Goal: Obtain resource: Obtain resource

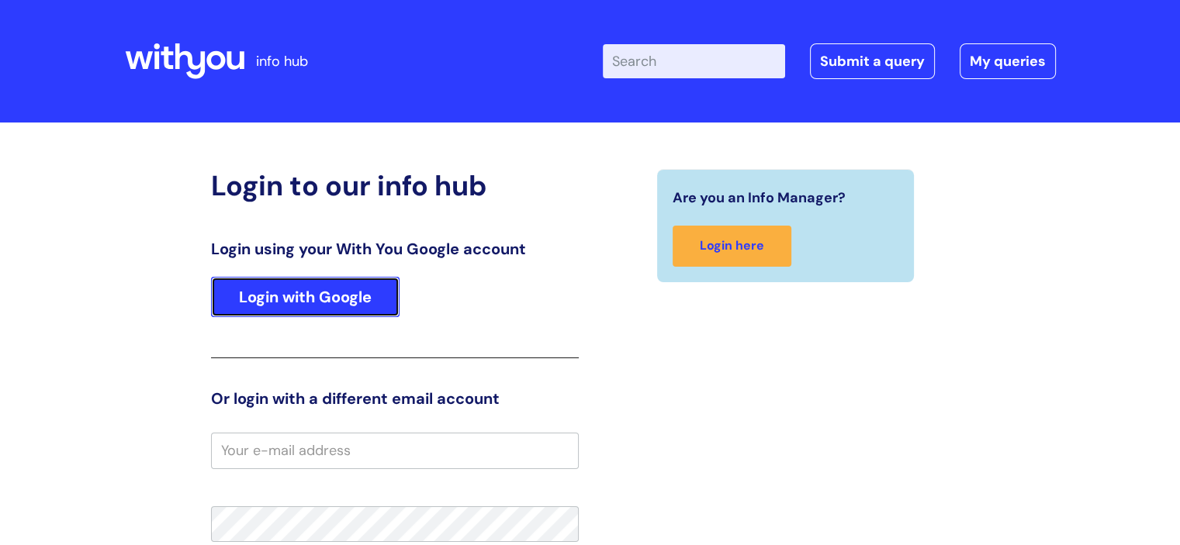
click at [301, 286] on link "Login with Google" at bounding box center [305, 297] width 189 height 40
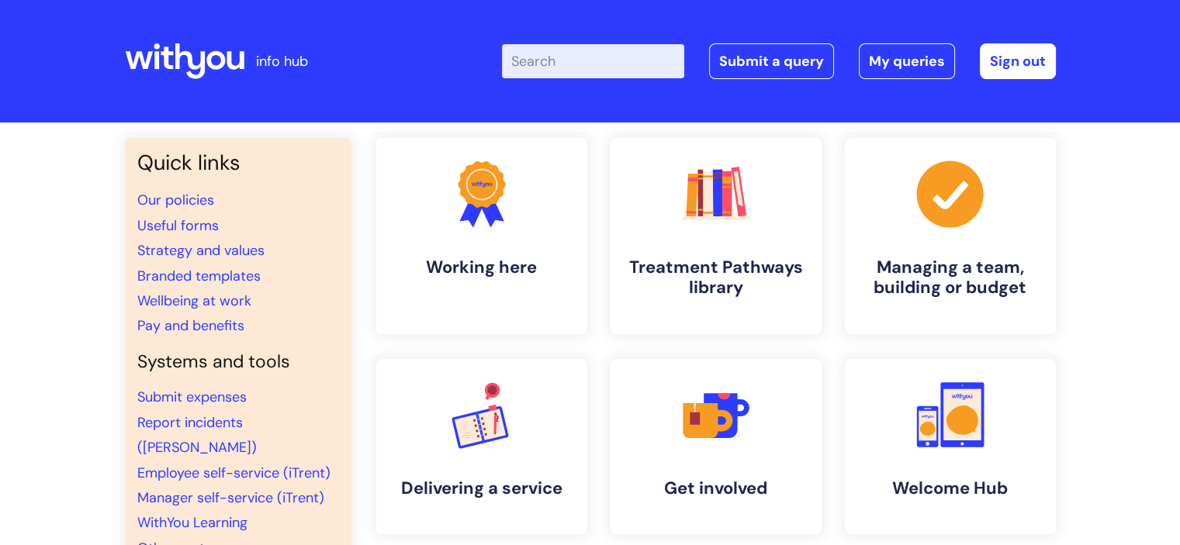
click at [540, 61] on input "Enter your search term here..." at bounding box center [593, 61] width 182 height 34
type input "new supplier form"
click button "Search" at bounding box center [0, 0] width 0 height 0
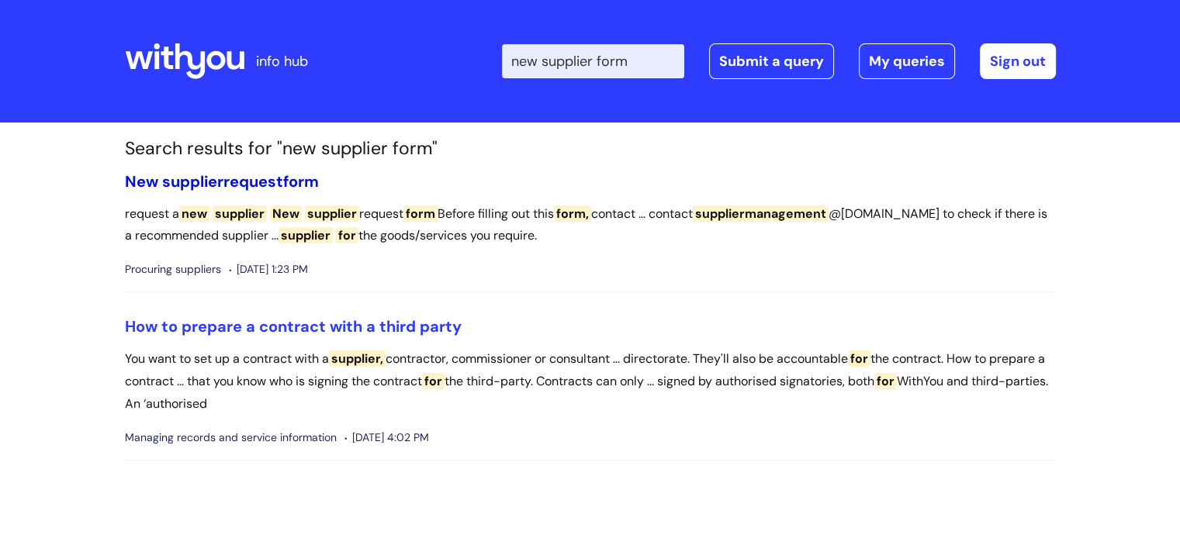
click at [241, 175] on link "New supplier request form" at bounding box center [222, 181] width 194 height 20
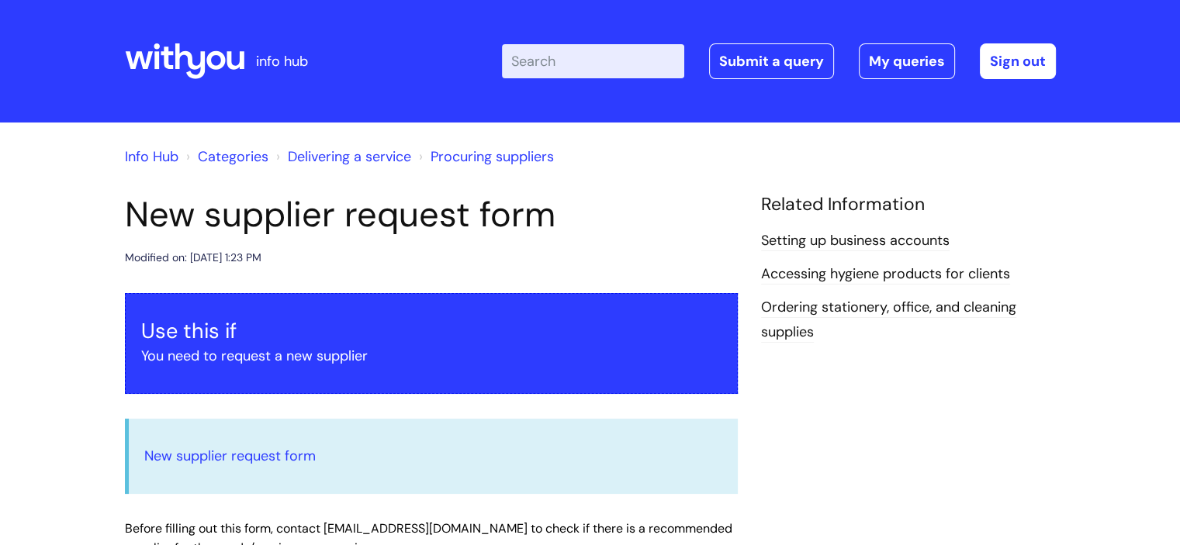
scroll to position [31, 0]
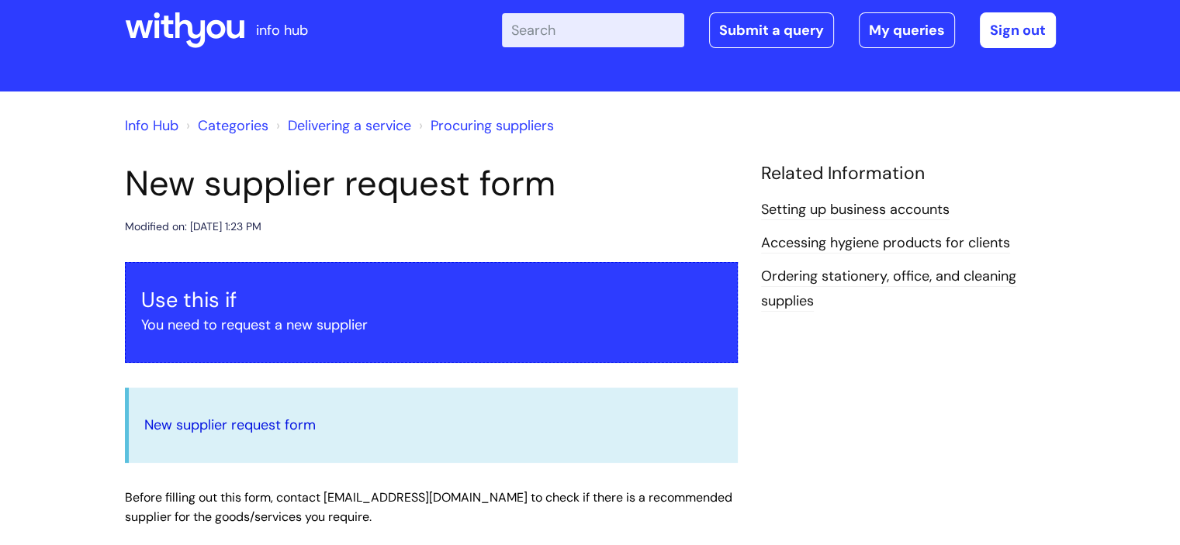
click at [177, 423] on link "New supplier request form" at bounding box center [229, 425] width 171 height 19
